Goal: Task Accomplishment & Management: Use online tool/utility

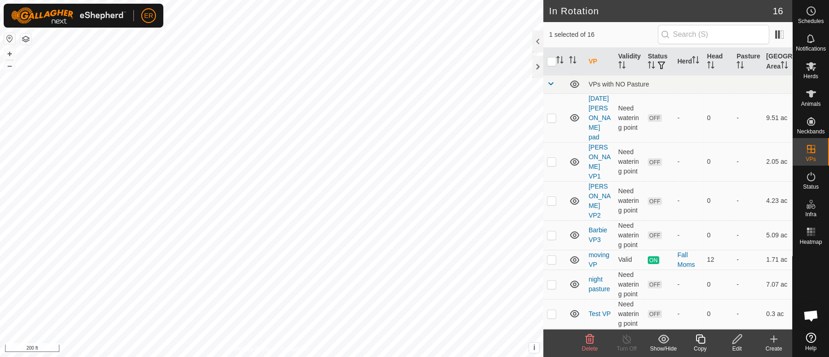
scroll to position [7641, 0]
checkbox input "false"
checkbox input "true"
click at [773, 337] on icon at bounding box center [773, 339] width 11 height 11
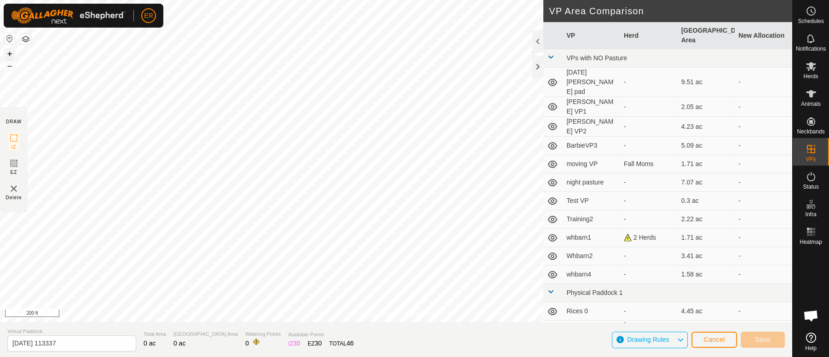
click at [10, 52] on button "+" at bounding box center [9, 53] width 11 height 11
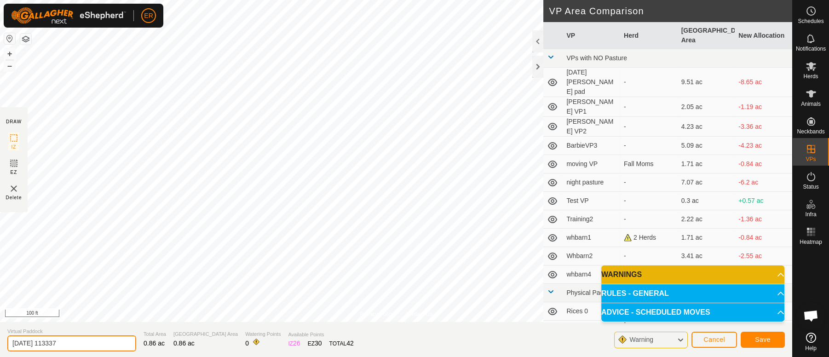
click at [86, 343] on input "[DATE] 113337" at bounding box center [71, 343] width 129 height 16
type input "2"
type input "whbarn 3"
click at [764, 338] on span "Save" at bounding box center [763, 339] width 16 height 7
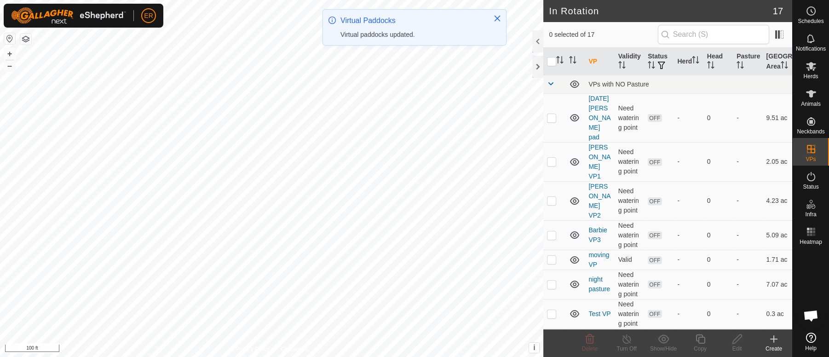
checkbox input "true"
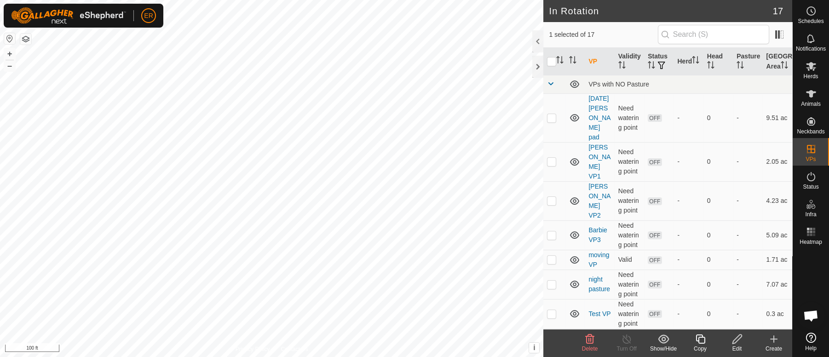
checkbox input "true"
checkbox input "false"
checkbox input "true"
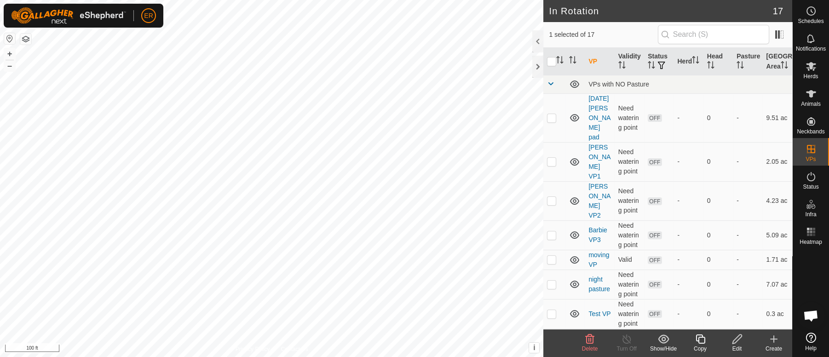
checkbox input "false"
click at [813, 93] on icon at bounding box center [811, 93] width 10 height 7
checkbox input "false"
checkbox input "true"
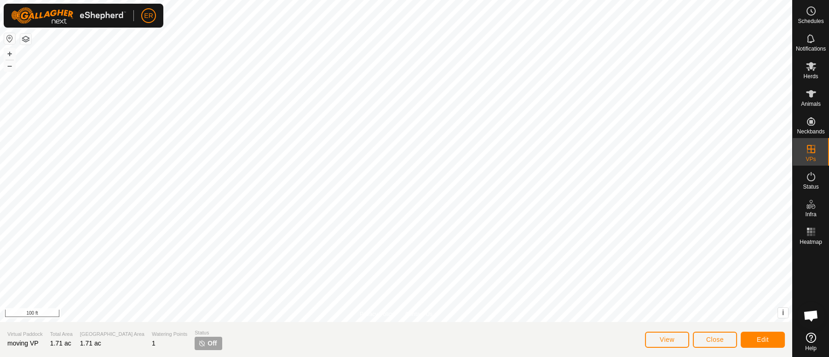
click at [208, 344] on span "Off" at bounding box center [212, 344] width 9 height 10
click at [718, 346] on button "Close" at bounding box center [715, 340] width 44 height 16
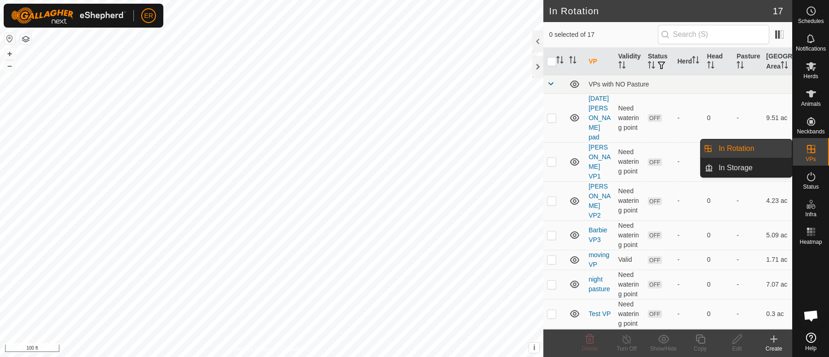
click at [810, 150] on icon at bounding box center [811, 149] width 8 height 8
click at [781, 150] on link "In Rotation" at bounding box center [752, 148] width 79 height 18
click at [739, 151] on link "In Rotation" at bounding box center [752, 148] width 79 height 18
click at [811, 148] on icon at bounding box center [811, 149] width 8 height 8
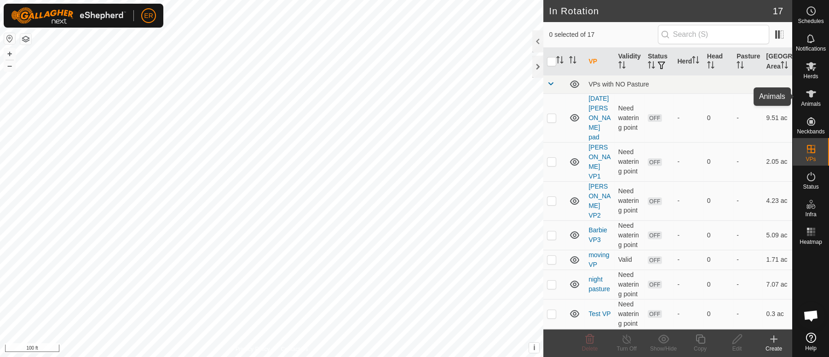
click at [810, 92] on icon at bounding box center [811, 93] width 10 height 7
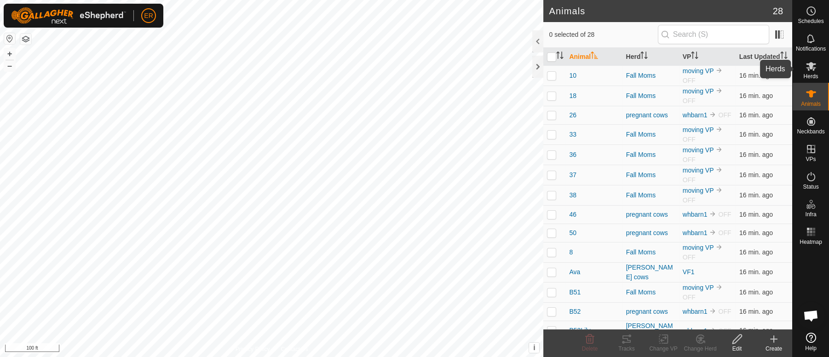
click at [810, 69] on icon at bounding box center [811, 66] width 11 height 11
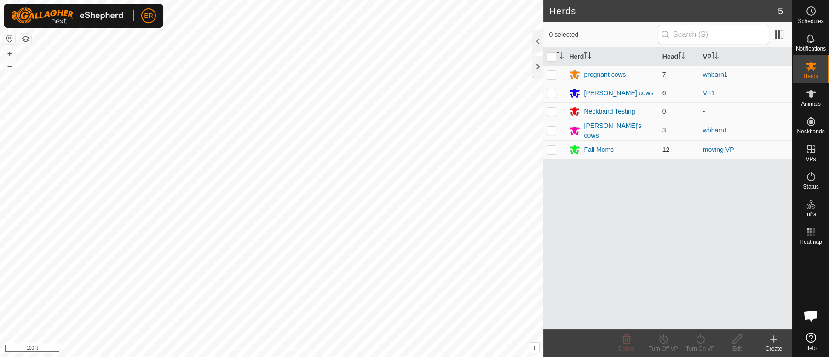
click at [552, 148] on p-checkbox at bounding box center [551, 149] width 9 height 7
checkbox input "true"
click at [699, 341] on icon at bounding box center [701, 339] width 12 height 11
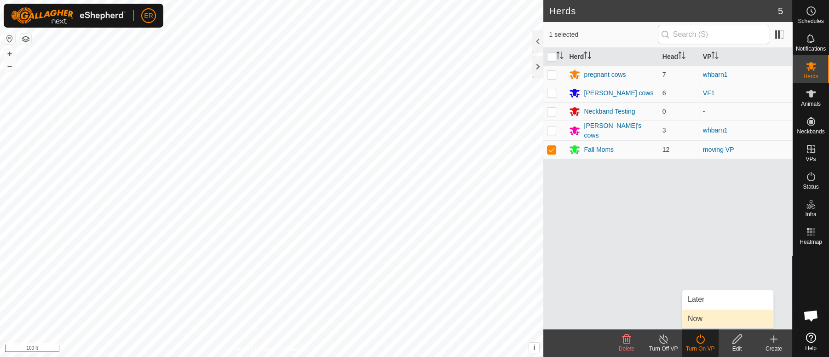
click at [700, 320] on link "Now" at bounding box center [727, 319] width 91 height 18
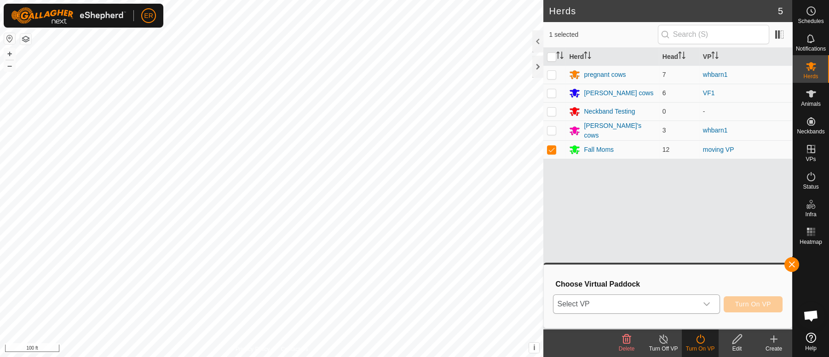
click at [706, 303] on icon "dropdown trigger" at bounding box center [706, 303] width 7 height 7
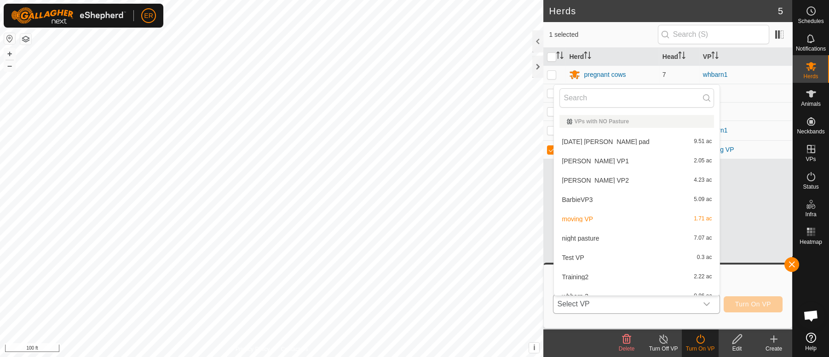
scroll to position [10, 0]
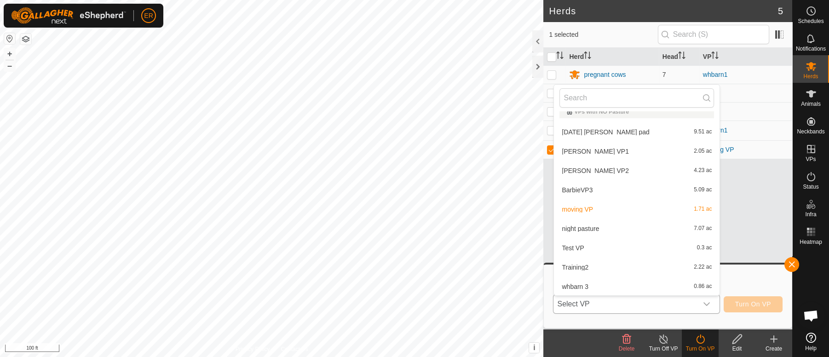
click at [573, 208] on li "moving VP 1.71 ac" at bounding box center [637, 209] width 166 height 18
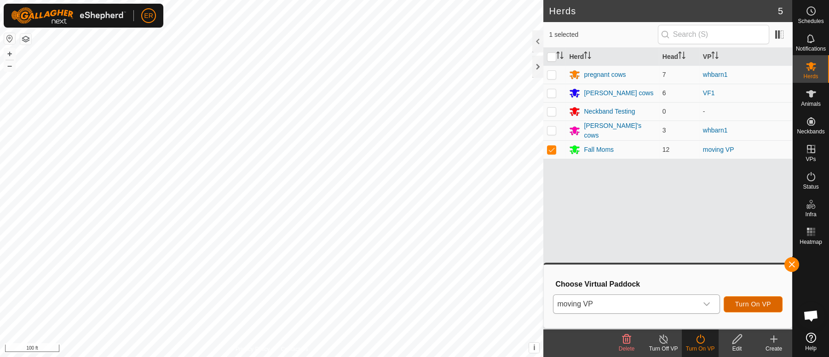
click at [739, 302] on span "Turn On VP" at bounding box center [753, 303] width 36 height 7
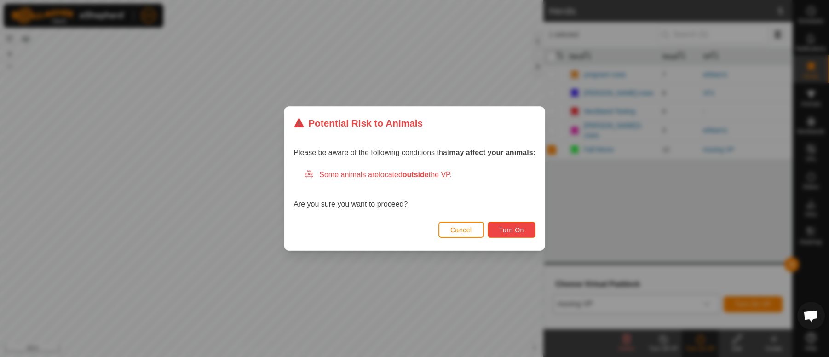
click at [519, 228] on span "Turn On" at bounding box center [511, 229] width 25 height 7
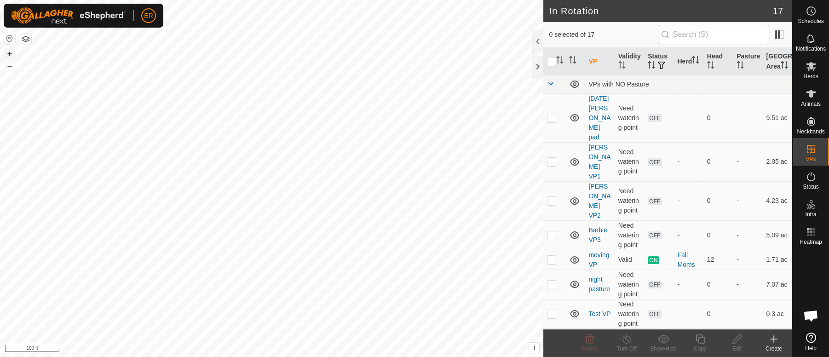
click at [10, 55] on button "+" at bounding box center [9, 53] width 11 height 11
checkbox input "true"
click at [737, 341] on icon at bounding box center [738, 339] width 12 height 11
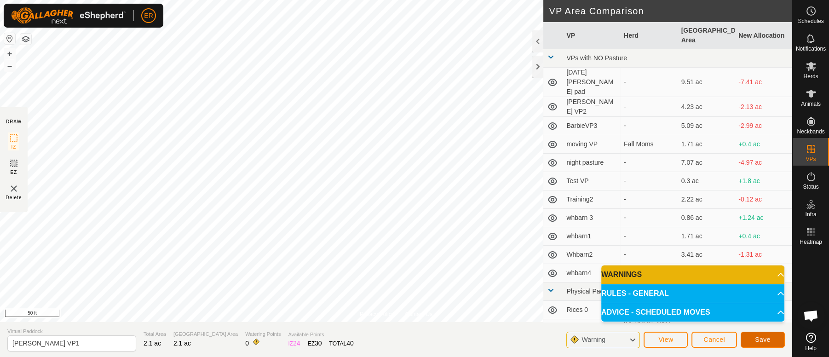
click at [762, 335] on button "Save" at bounding box center [763, 340] width 44 height 16
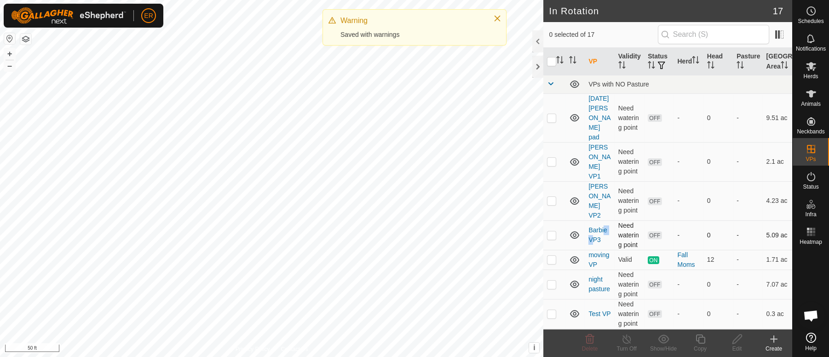
drag, startPoint x: 605, startPoint y: 205, endPoint x: 592, endPoint y: 228, distance: 26.4
click at [592, 228] on td "BarbieVP3" at bounding box center [599, 234] width 29 height 29
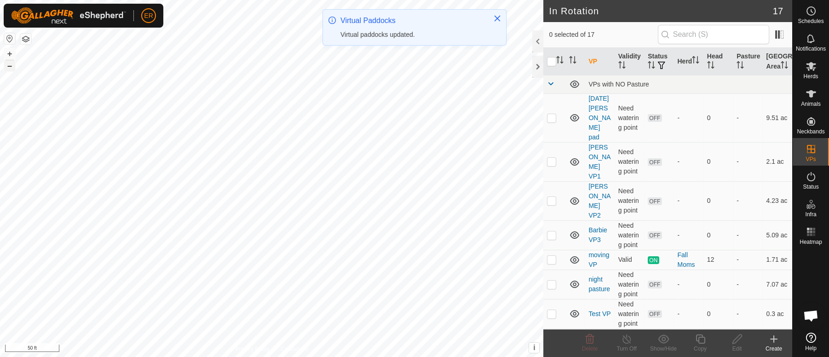
click at [10, 68] on button "–" at bounding box center [9, 65] width 11 height 11
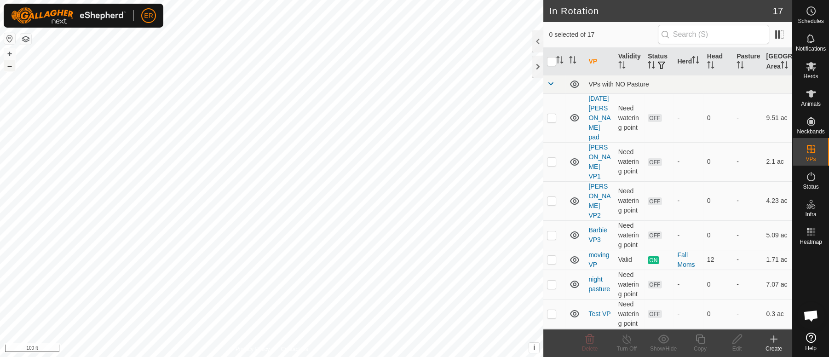
checkbox input "true"
click at [735, 340] on icon at bounding box center [737, 339] width 9 height 9
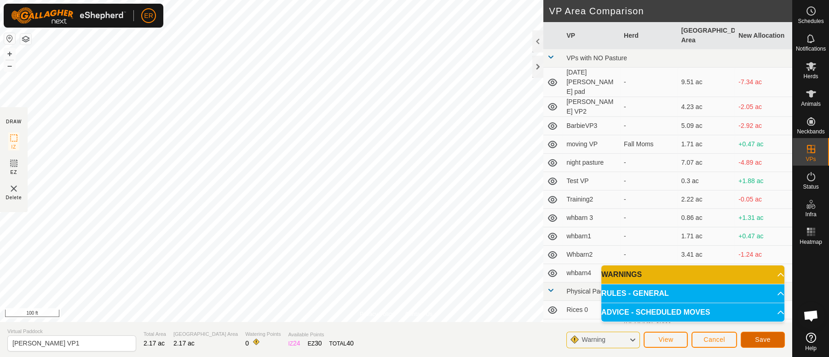
click at [759, 341] on span "Save" at bounding box center [763, 339] width 16 height 7
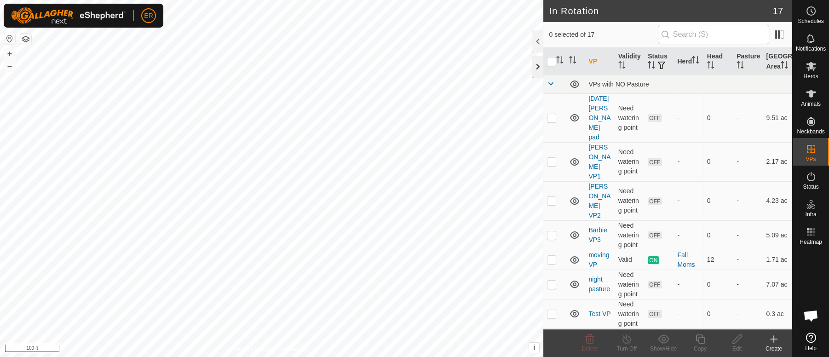
checkbox input "true"
click at [733, 338] on icon at bounding box center [738, 339] width 12 height 11
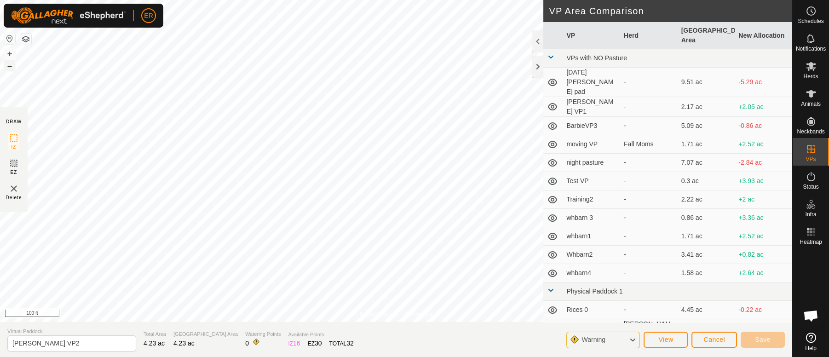
click at [12, 66] on button "–" at bounding box center [9, 65] width 11 height 11
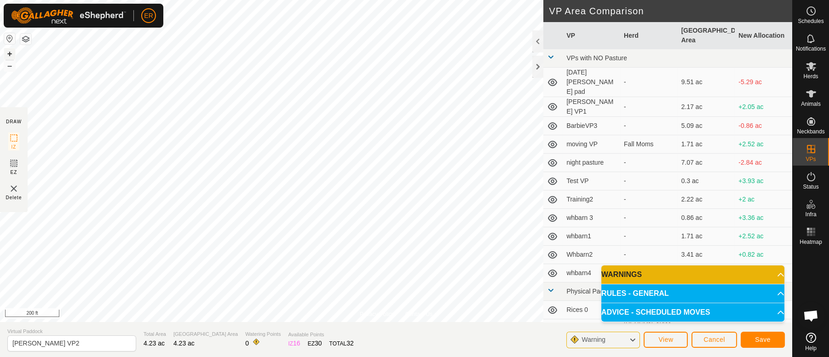
click at [7, 53] on button "+" at bounding box center [9, 53] width 11 height 11
click at [768, 340] on span "Save" at bounding box center [763, 339] width 16 height 7
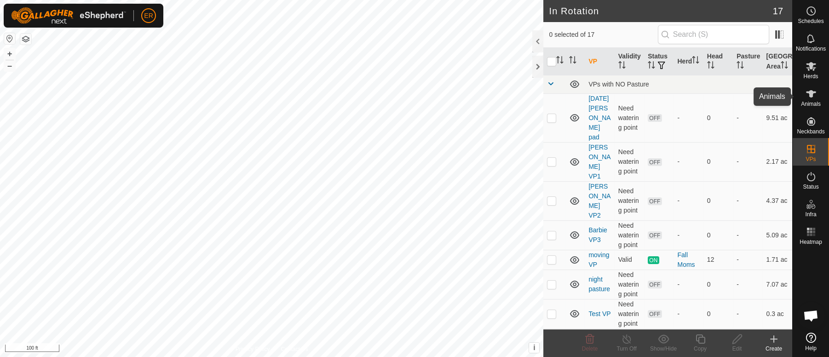
click at [809, 91] on icon at bounding box center [811, 93] width 11 height 11
click at [626, 338] on icon at bounding box center [627, 339] width 12 height 11
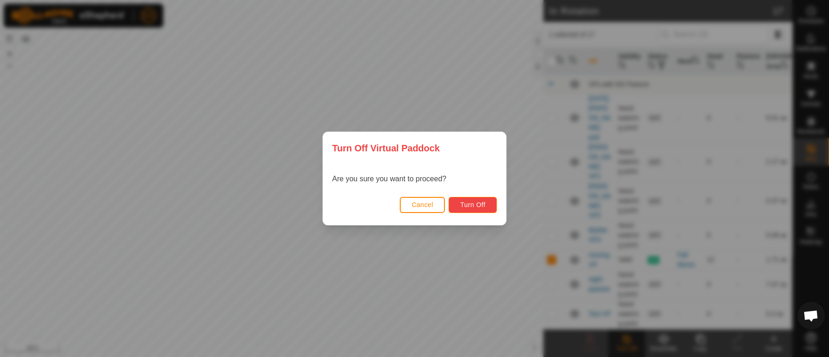
click at [471, 200] on button "Turn Off" at bounding box center [473, 205] width 48 height 16
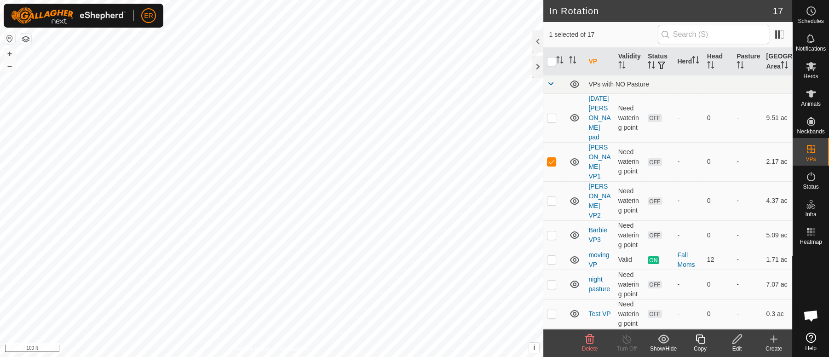
checkbox input "false"
checkbox input "true"
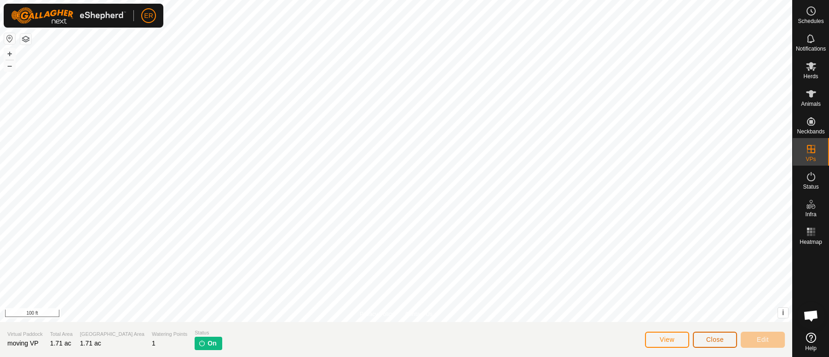
click at [712, 335] on button "Close" at bounding box center [715, 340] width 44 height 16
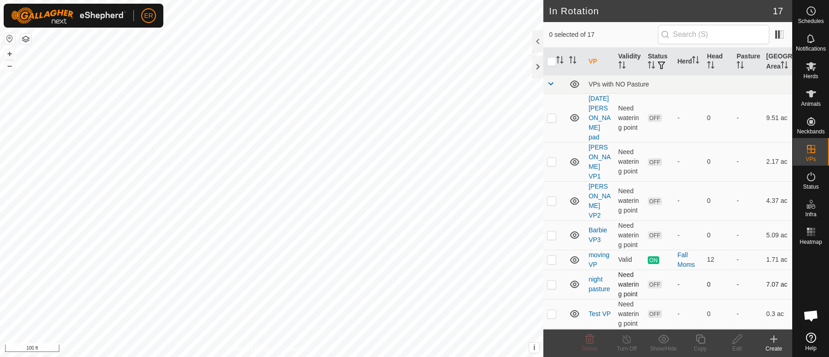
checkbox input "true"
click at [624, 337] on icon at bounding box center [627, 339] width 12 height 11
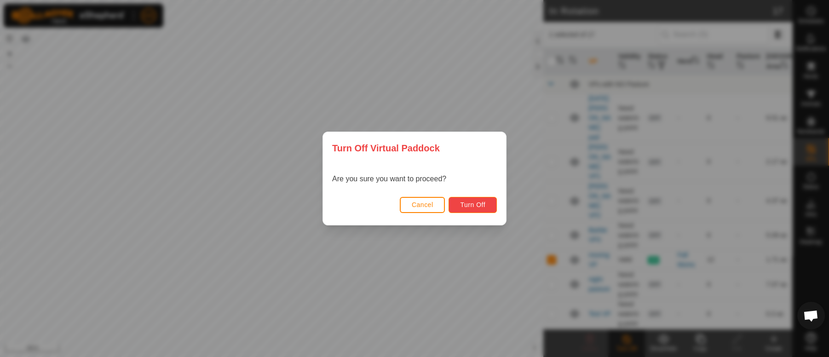
click at [478, 200] on button "Turn Off" at bounding box center [473, 205] width 48 height 16
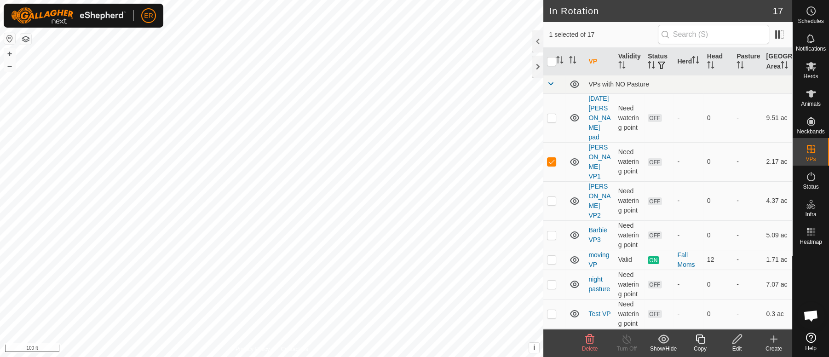
checkbox input "false"
checkbox input "true"
click at [625, 340] on icon at bounding box center [627, 339] width 12 height 11
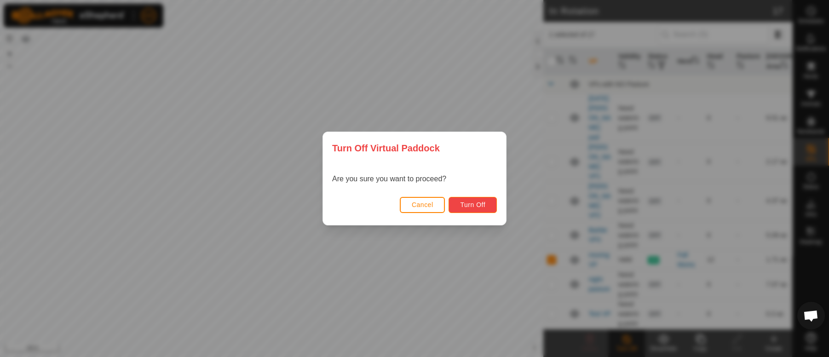
click at [486, 203] on button "Turn Off" at bounding box center [473, 205] width 48 height 16
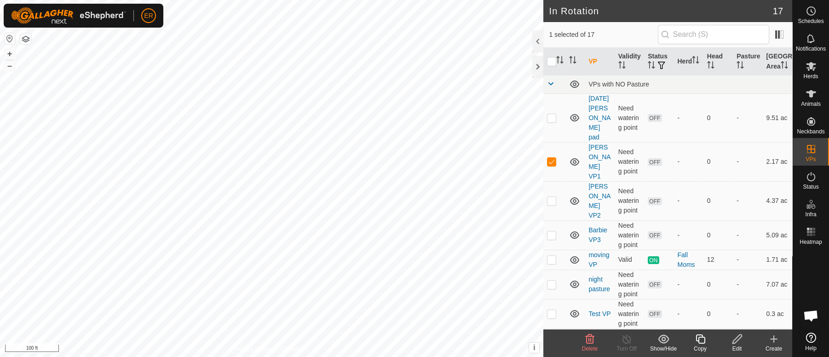
checkbox input "false"
checkbox input "true"
click at [627, 339] on icon at bounding box center [627, 339] width 12 height 11
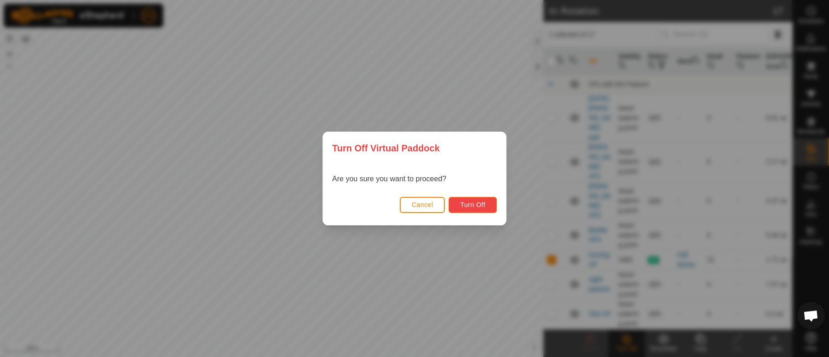
click at [477, 204] on span "Turn Off" at bounding box center [472, 204] width 25 height 7
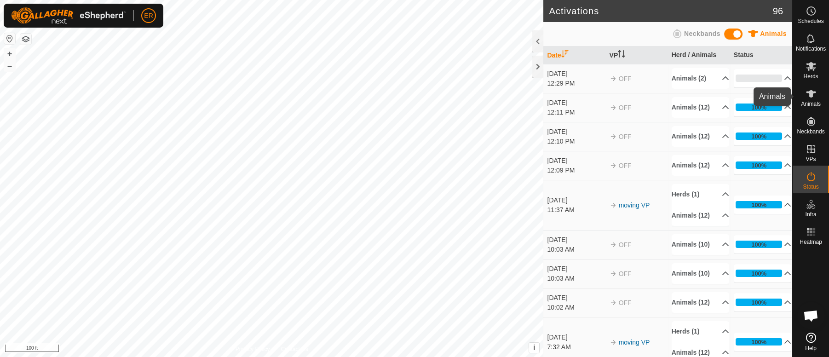
click at [810, 95] on icon at bounding box center [811, 93] width 10 height 7
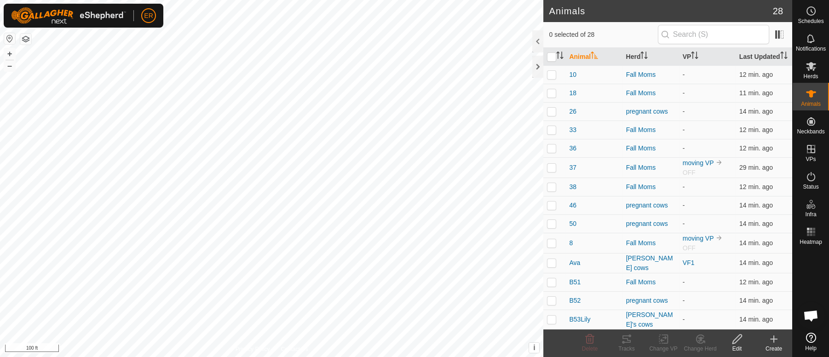
scroll to position [7641, 0]
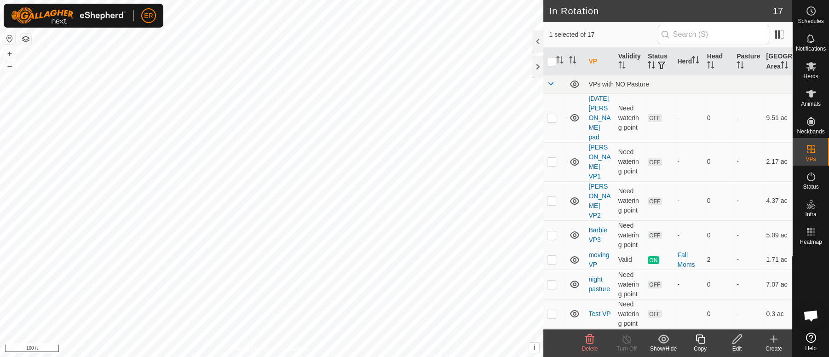
checkbox input "true"
checkbox input "false"
checkbox input "true"
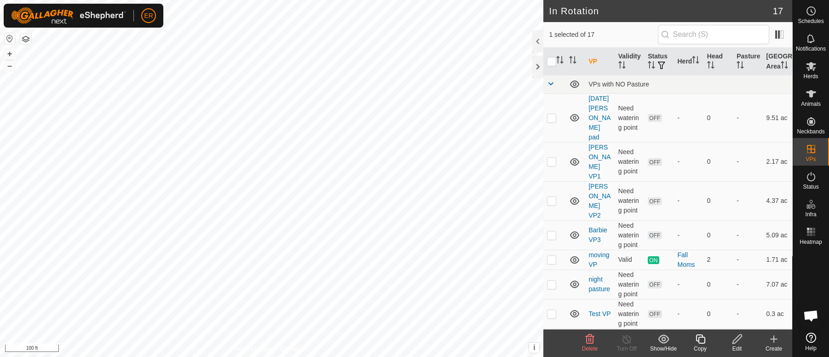
checkbox input "false"
click at [589, 341] on icon at bounding box center [590, 339] width 9 height 9
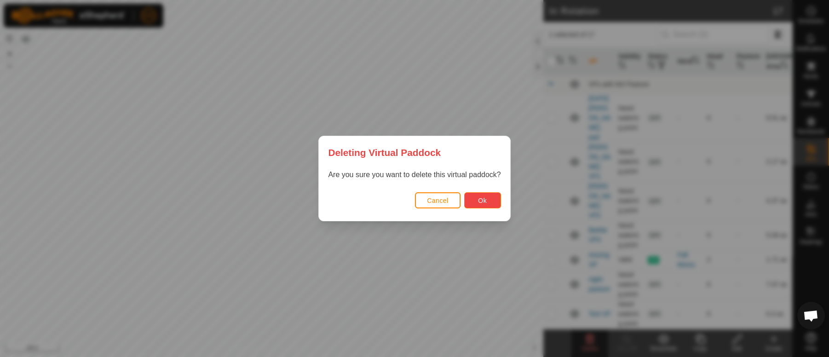
click at [478, 199] on span "Ok" at bounding box center [482, 200] width 9 height 7
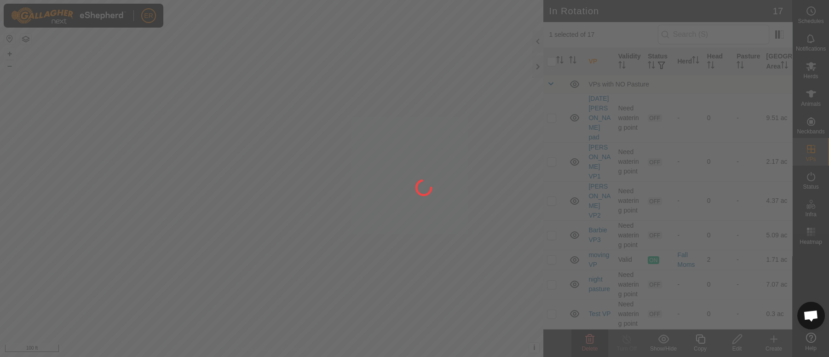
checkbox input "false"
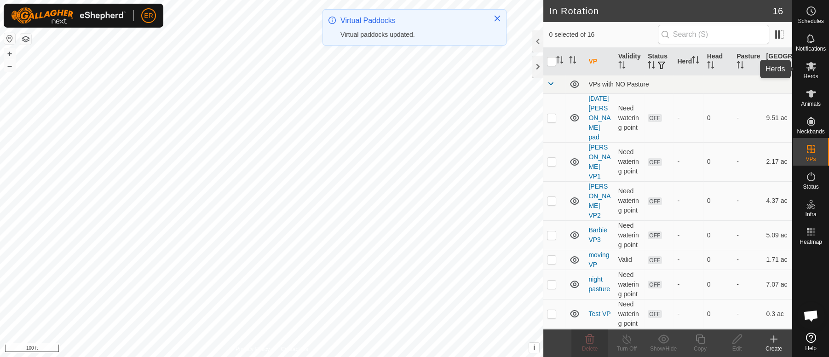
click at [810, 66] on icon at bounding box center [811, 66] width 10 height 9
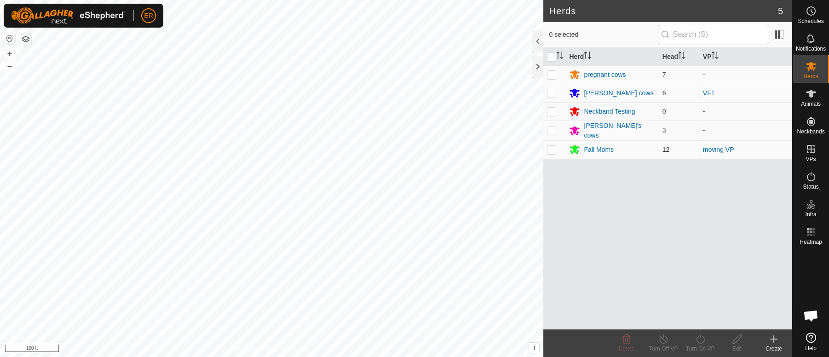
click at [552, 146] on p-checkbox at bounding box center [551, 149] width 9 height 7
checkbox input "true"
click at [701, 342] on icon at bounding box center [701, 339] width 12 height 11
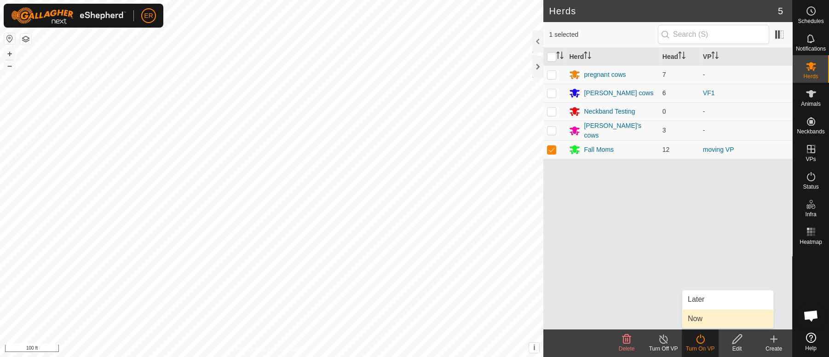
click at [696, 319] on link "Now" at bounding box center [727, 319] width 91 height 18
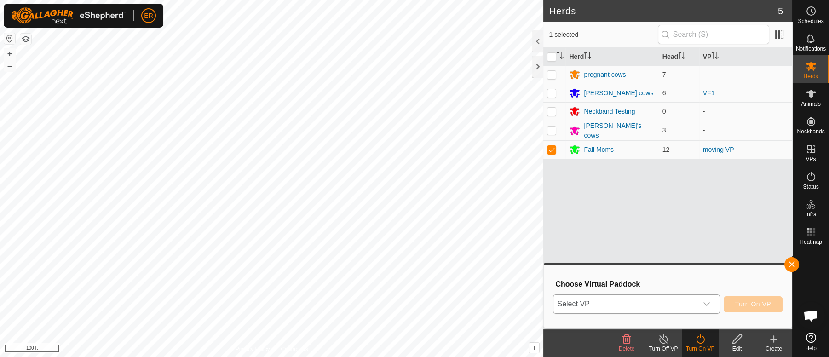
click at [707, 305] on icon "dropdown trigger" at bounding box center [707, 305] width 6 height 4
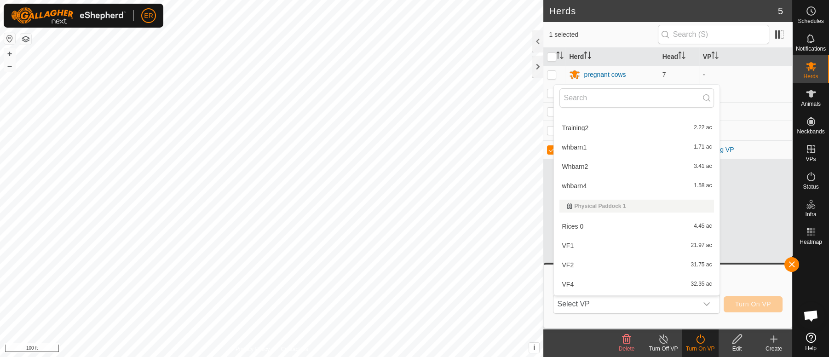
scroll to position [147, 0]
click at [577, 191] on li "whbarn4 1.58 ac" at bounding box center [637, 188] width 166 height 18
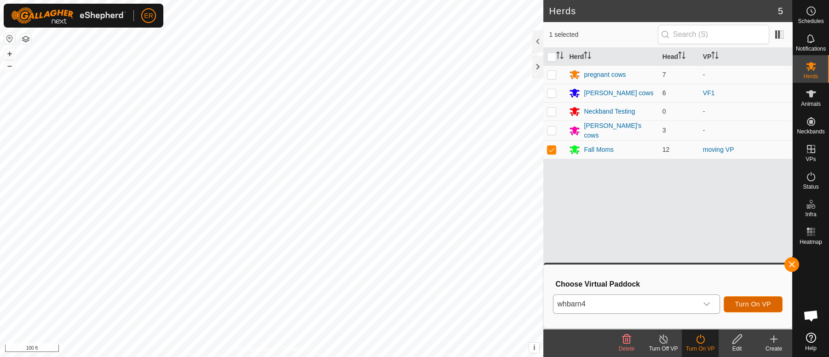
click at [739, 304] on span "Turn On VP" at bounding box center [753, 303] width 36 height 7
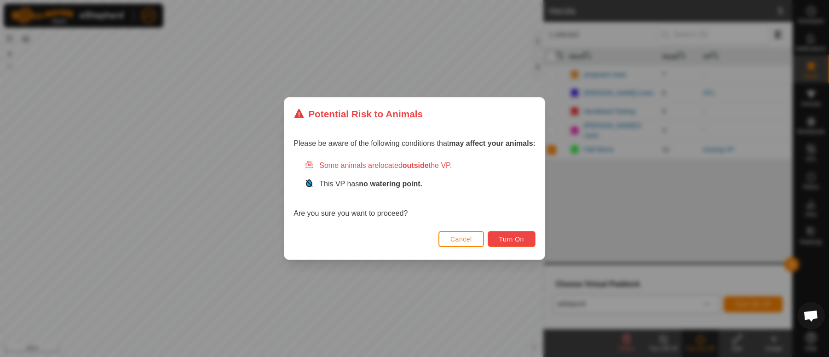
click at [517, 239] on span "Turn On" at bounding box center [511, 239] width 25 height 7
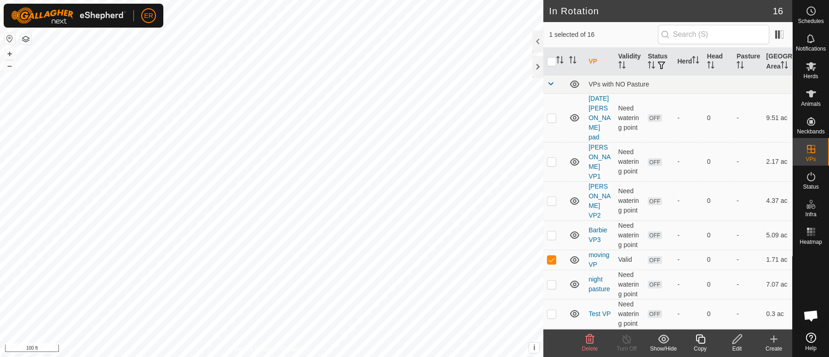
checkbox input "true"
checkbox input "false"
click at [809, 93] on icon at bounding box center [811, 93] width 10 height 7
